Goal: Find specific page/section: Find specific page/section

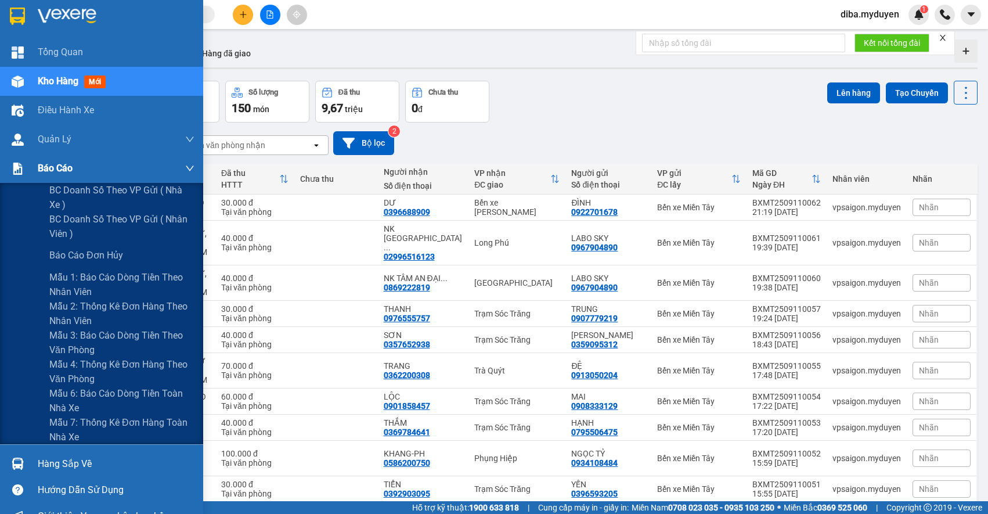
click at [26, 164] on div at bounding box center [18, 169] width 20 height 20
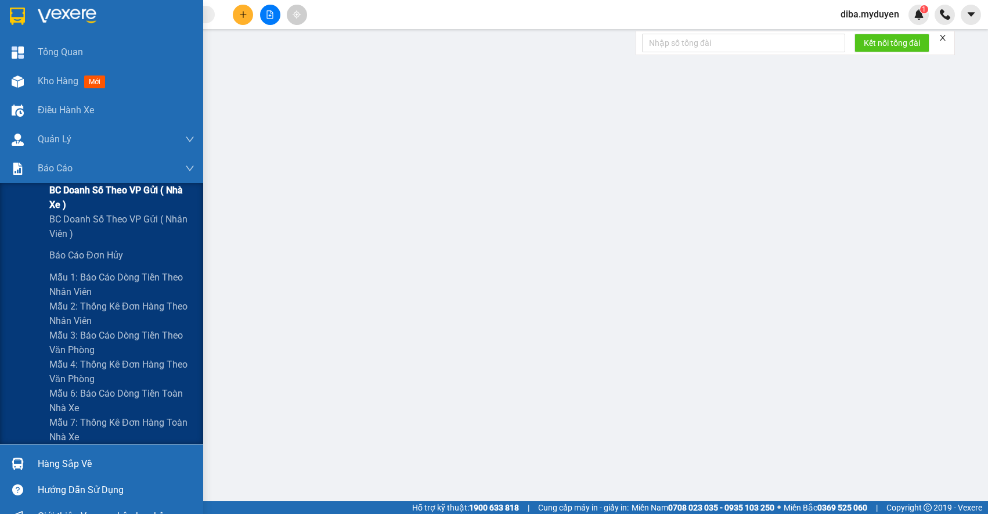
click at [98, 183] on span "BC doanh số theo VP gửi ( nhà xe )" at bounding box center [121, 197] width 145 height 29
